Goal: Task Accomplishment & Management: Manage account settings

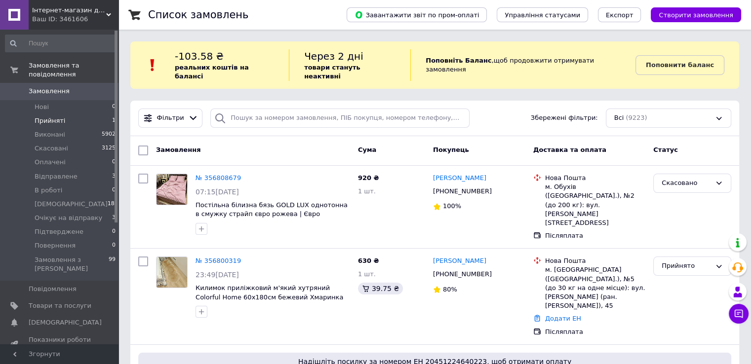
click at [49, 117] on span "Прийняті" at bounding box center [50, 121] width 31 height 9
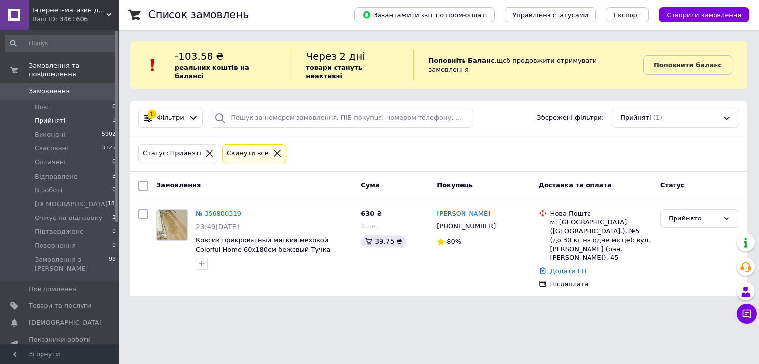
click at [426, 142] on div "Статус: Прийняті Cкинути все" at bounding box center [438, 153] width 605 height 23
click at [215, 210] on link "№ 356800319" at bounding box center [218, 213] width 45 height 7
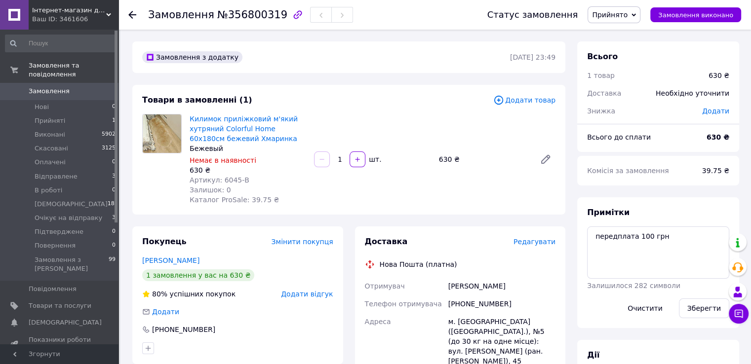
click at [631, 22] on span "Прийнято" at bounding box center [614, 14] width 53 height 17
click at [627, 101] on li "Підтверджене" at bounding box center [629, 98] width 83 height 15
click at [39, 214] on span "Очікує на відправку" at bounding box center [69, 218] width 68 height 9
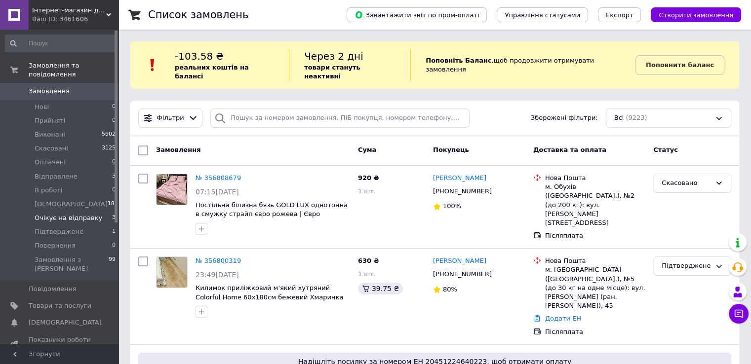
click at [86, 214] on span "Очікує на відправку" at bounding box center [69, 218] width 68 height 9
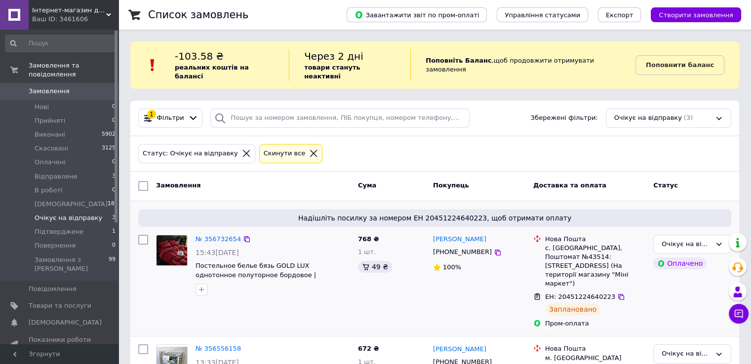
scroll to position [148, 0]
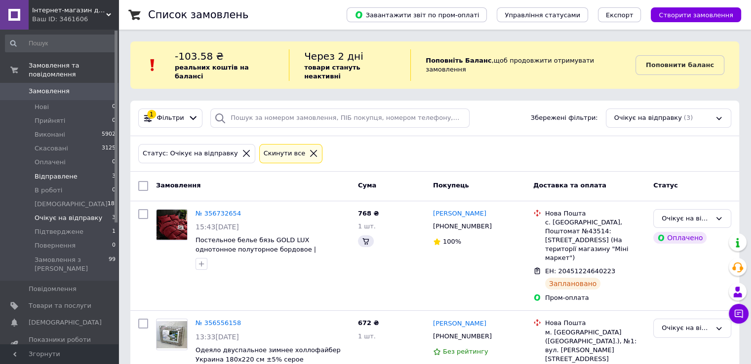
click at [81, 170] on li "Відправлене 3" at bounding box center [60, 177] width 121 height 14
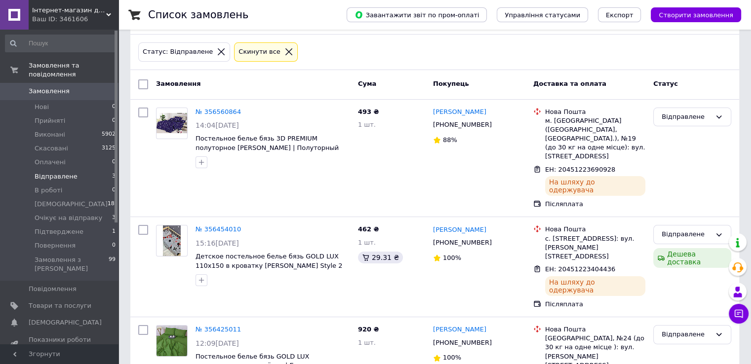
scroll to position [106, 0]
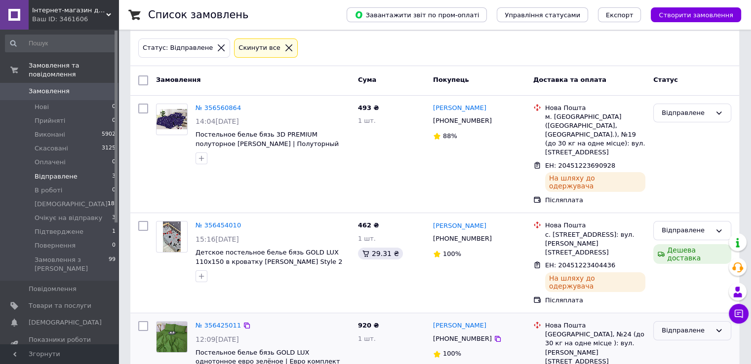
click at [668, 326] on div "Відправлене" at bounding box center [686, 331] width 49 height 10
click at [674, 361] on li "Виконано" at bounding box center [692, 370] width 77 height 18
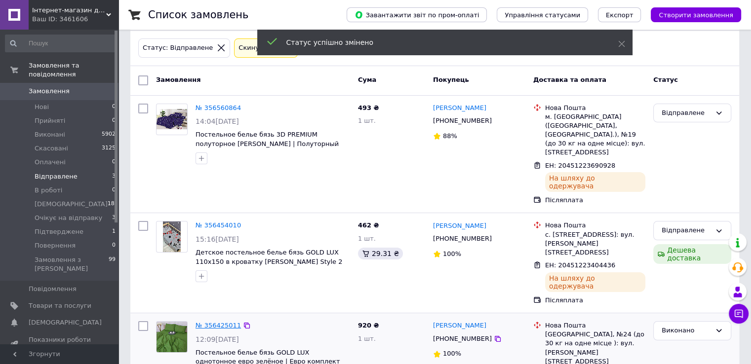
click at [214, 322] on link "№ 356425011" at bounding box center [218, 325] width 45 height 7
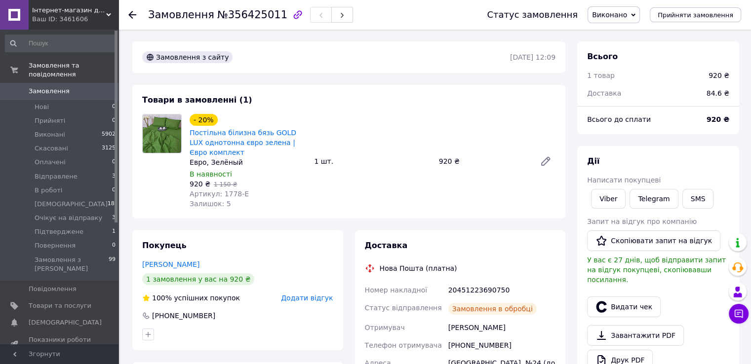
scroll to position [12, 0]
click at [128, 15] on icon at bounding box center [132, 15] width 8 height 8
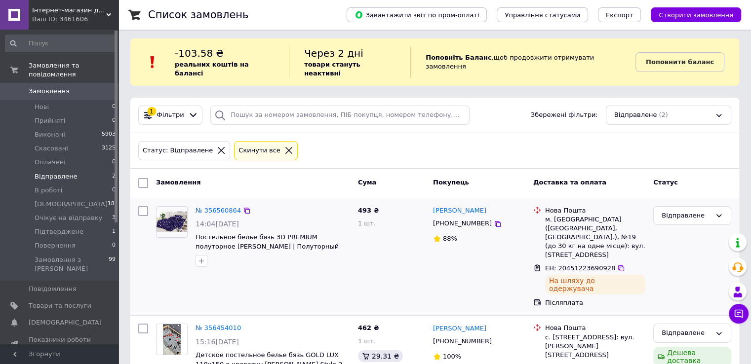
scroll to position [23, 0]
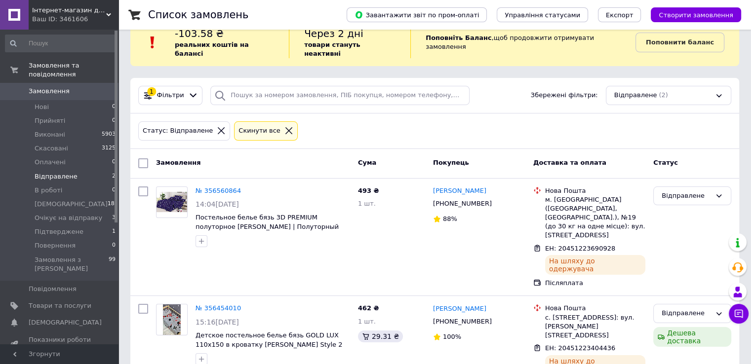
click at [101, 87] on span "0" at bounding box center [104, 91] width 27 height 9
